Goal: Information Seeking & Learning: Compare options

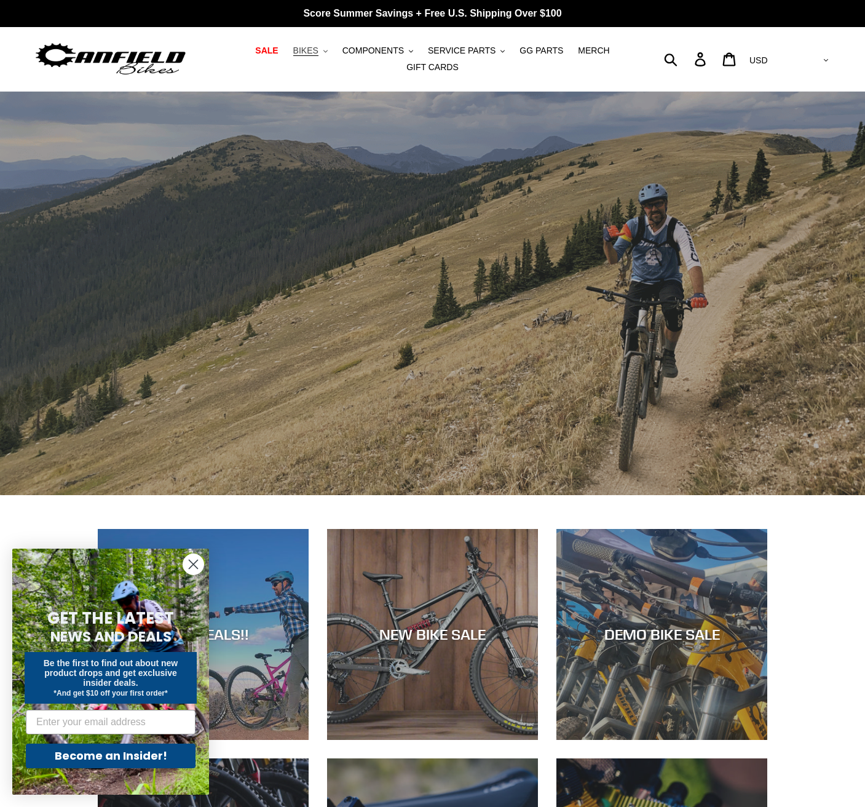
click at [293, 54] on span "BIKES" at bounding box center [305, 50] width 25 height 10
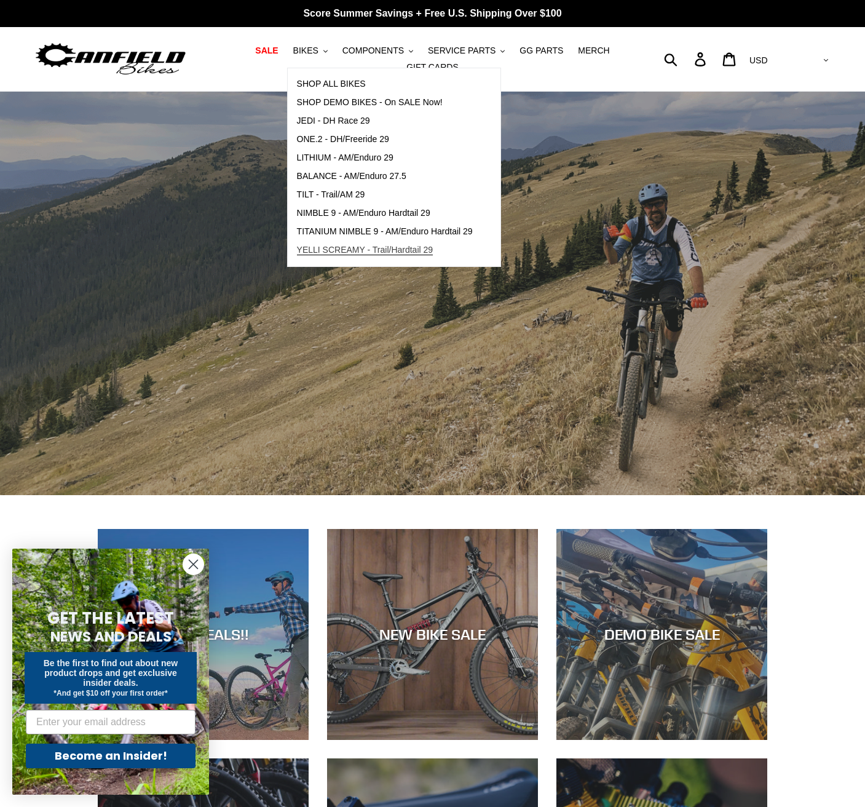
click at [361, 255] on span "YELLI SCREAMY - Trail/Hardtail 29" at bounding box center [365, 250] width 136 height 10
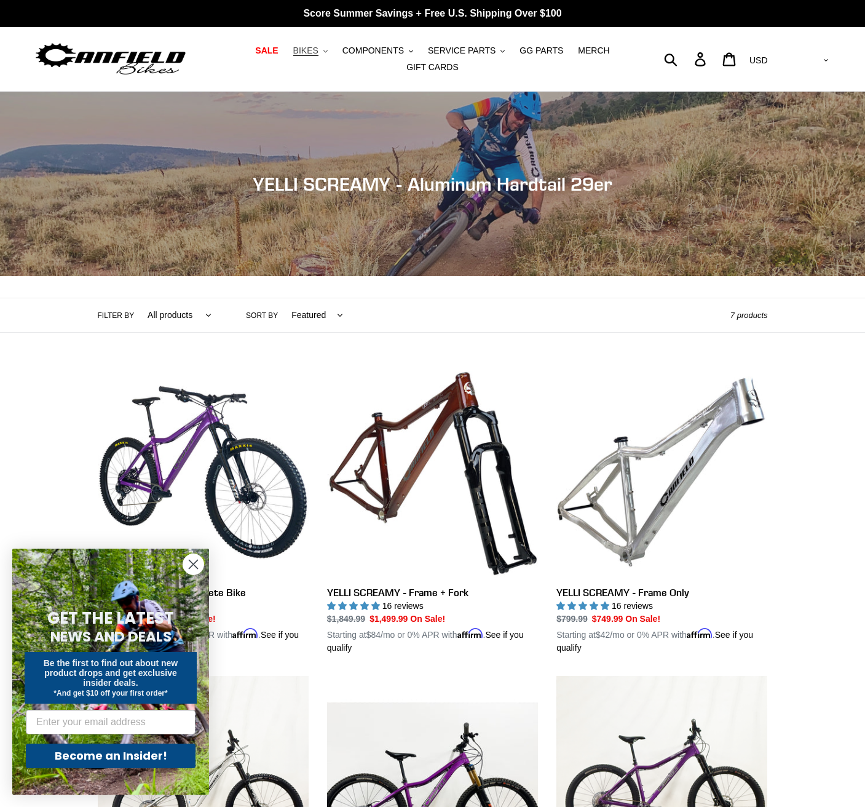
click at [293, 55] on span "BIKES" at bounding box center [305, 50] width 25 height 10
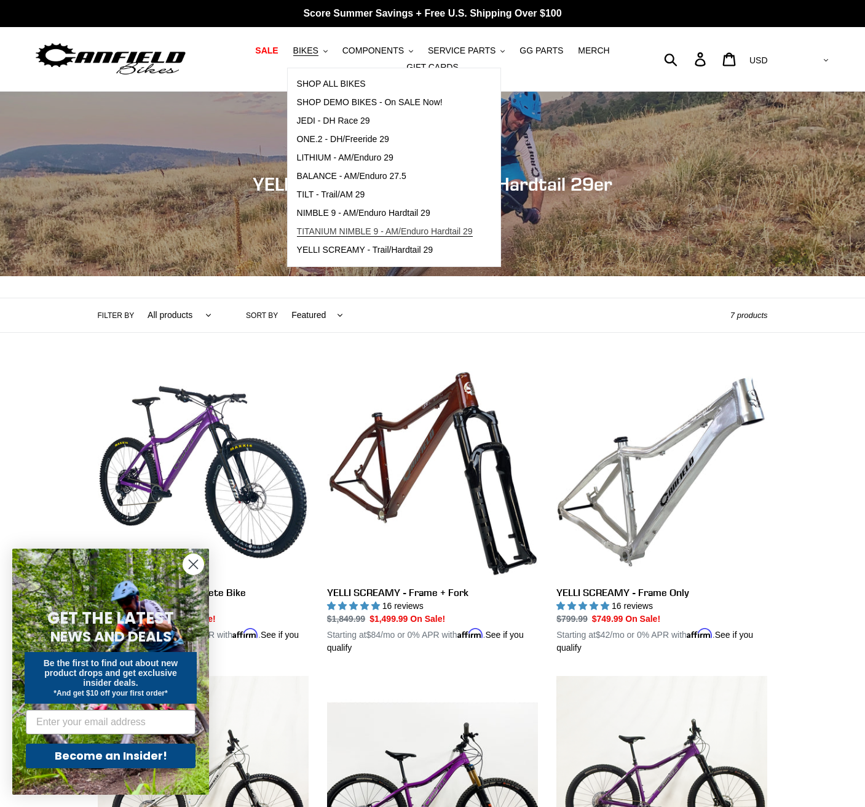
click at [331, 237] on span "TITANIUM NIMBLE 9 - AM/Enduro Hardtail 29" at bounding box center [385, 231] width 176 height 10
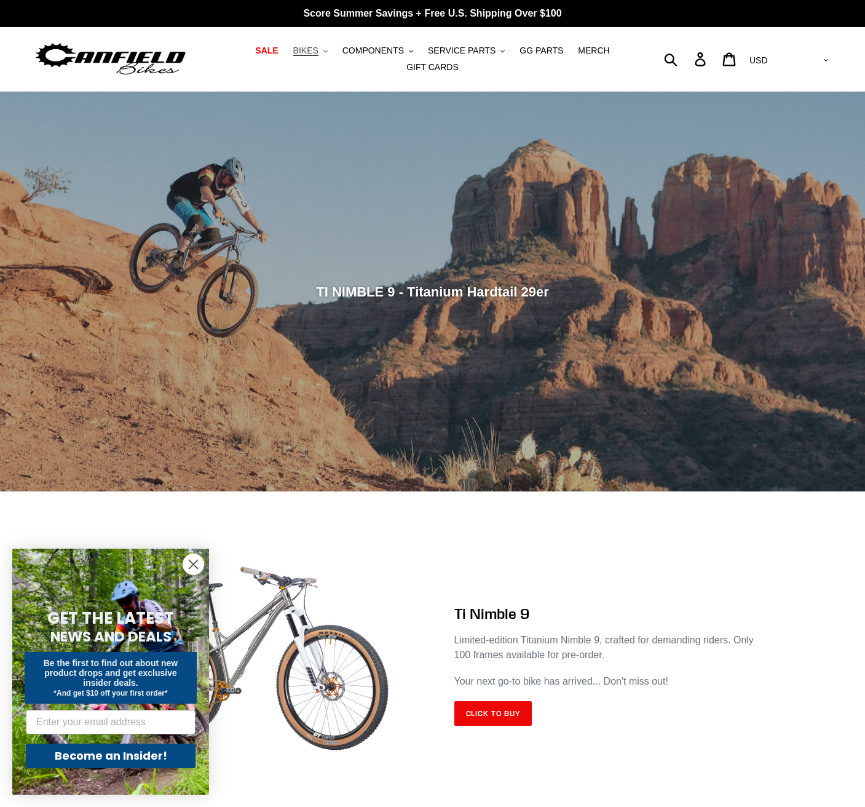
click at [297, 56] on button "BIKES .cls-1{fill:#231f20}" at bounding box center [310, 50] width 47 height 17
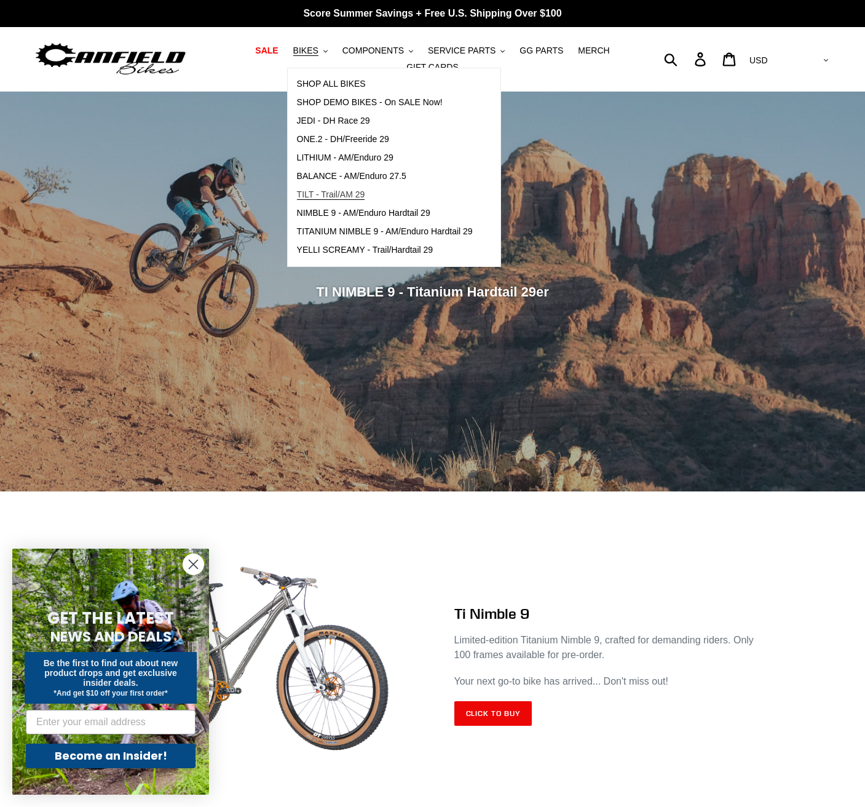
click at [322, 200] on span "TILT - Trail/AM 29" at bounding box center [331, 194] width 68 height 10
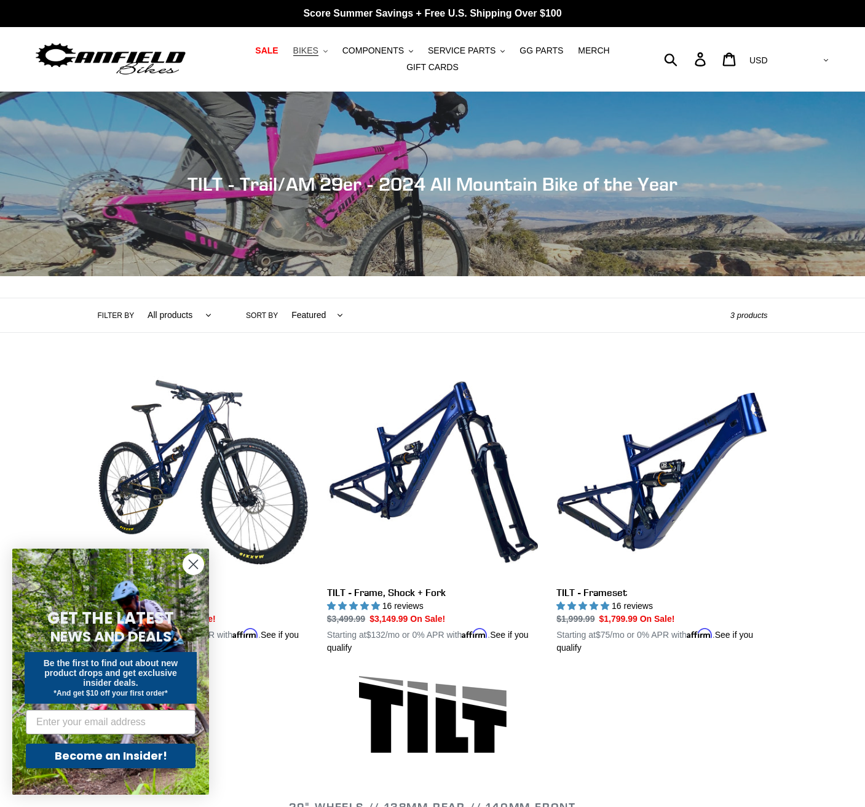
click at [302, 59] on button "BIKES .cls-1{fill:#231f20}" at bounding box center [310, 50] width 47 height 17
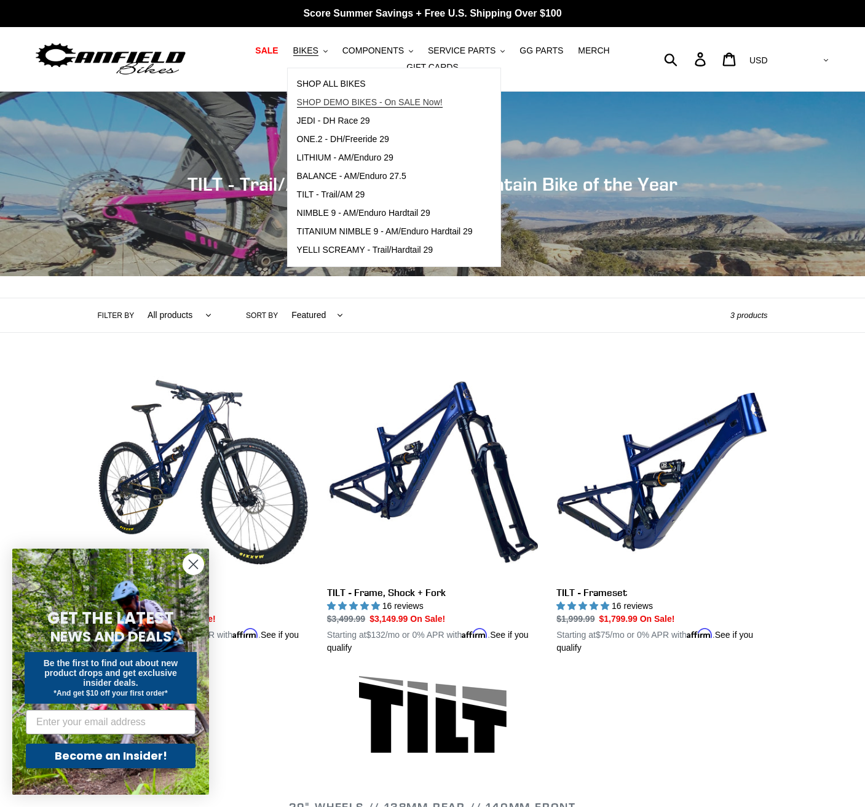
click at [332, 104] on span "SHOP DEMO BIKES - On SALE Now!" at bounding box center [370, 102] width 146 height 10
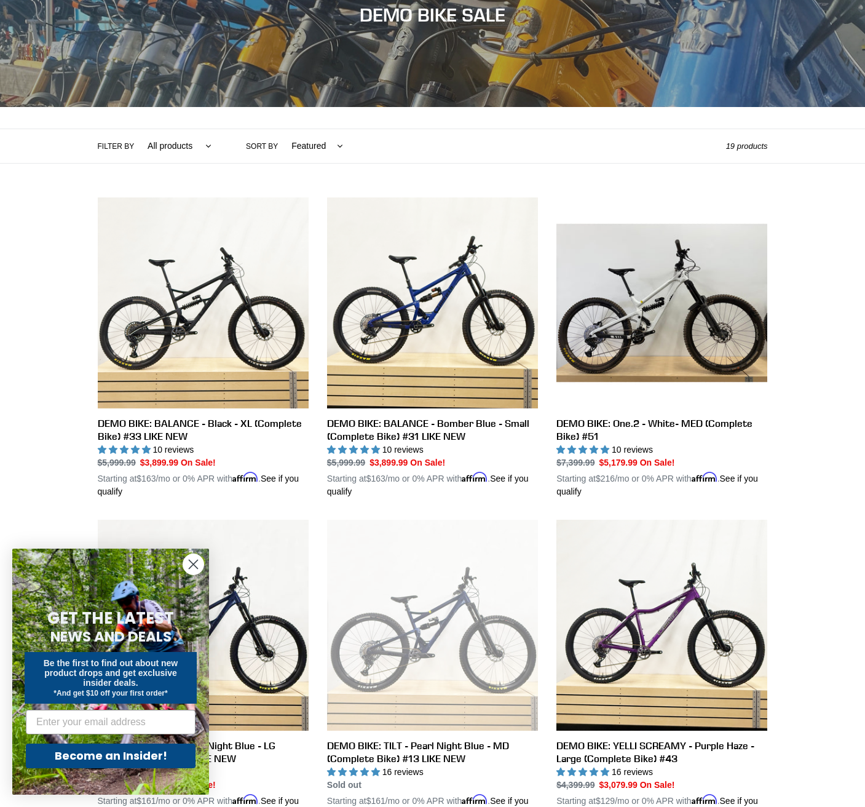
scroll to position [184, 0]
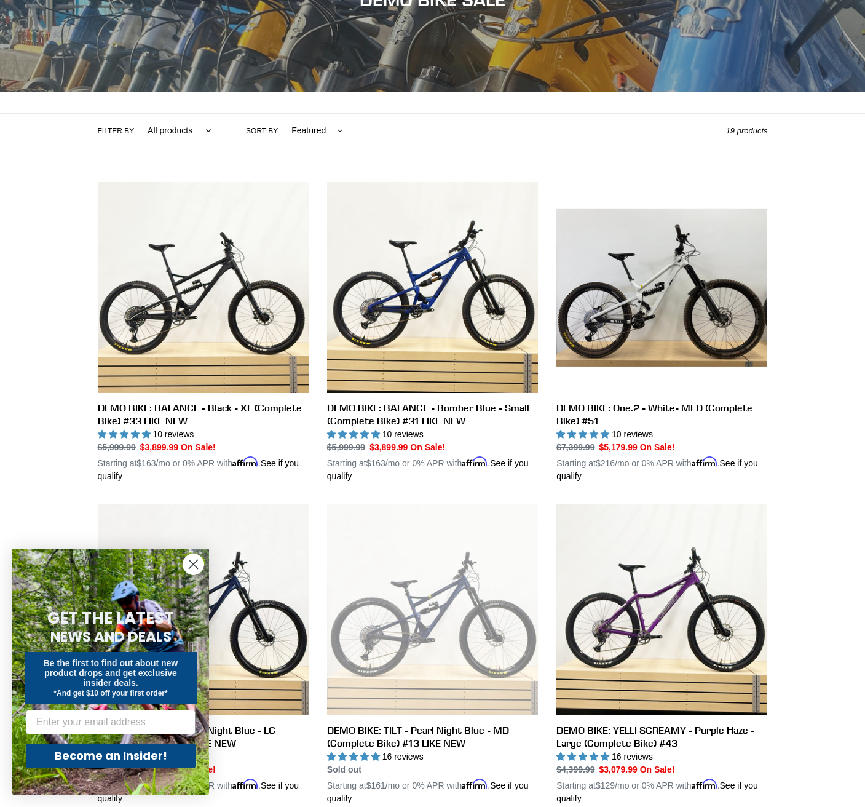
click at [193, 564] on icon "Close dialog" at bounding box center [193, 564] width 9 height 9
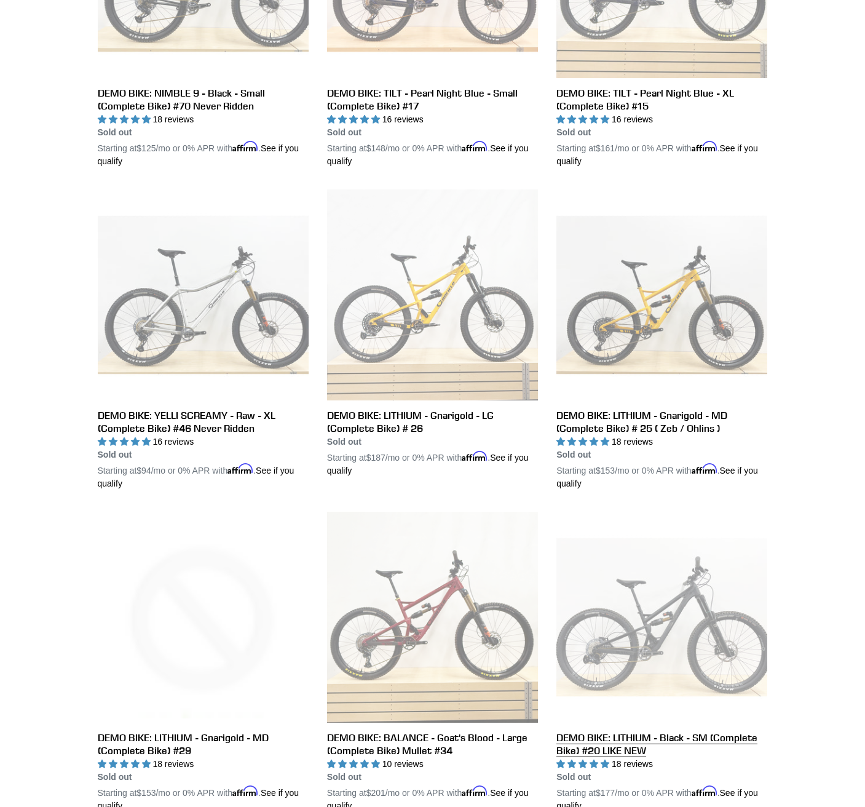
scroll to position [1721, 0]
